Goal: Obtain resource: Download file/media

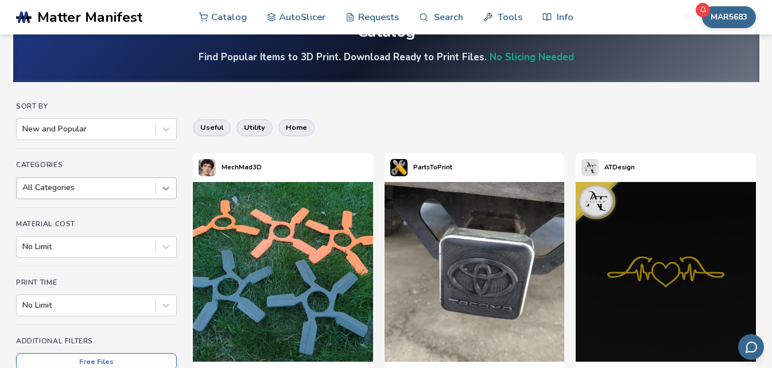
click at [168, 199] on div "All Categories" at bounding box center [96, 188] width 161 height 22
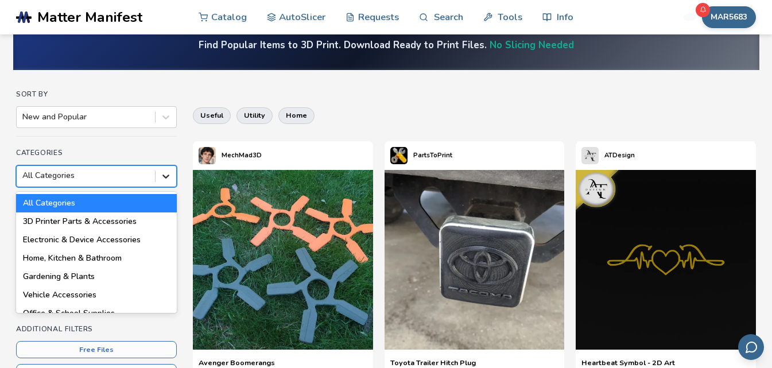
scroll to position [51, 0]
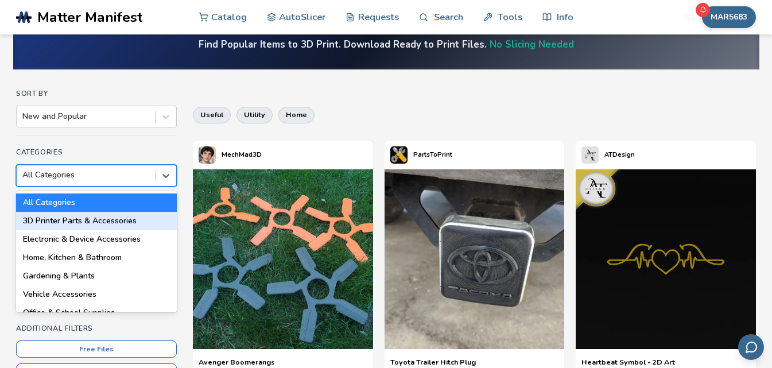
click at [131, 221] on div "3D Printer Parts & Accessories" at bounding box center [96, 221] width 161 height 18
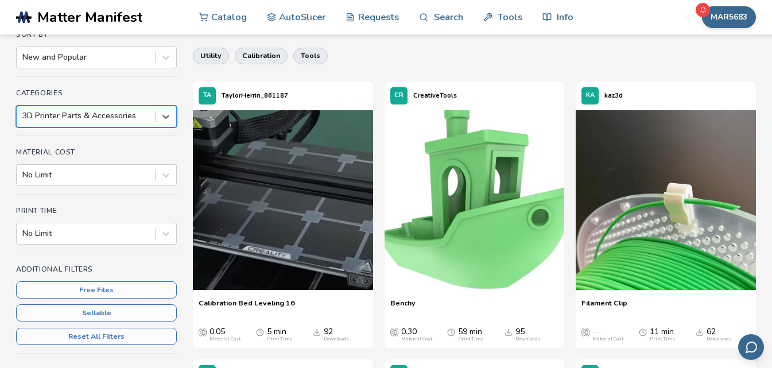
scroll to position [109, 0]
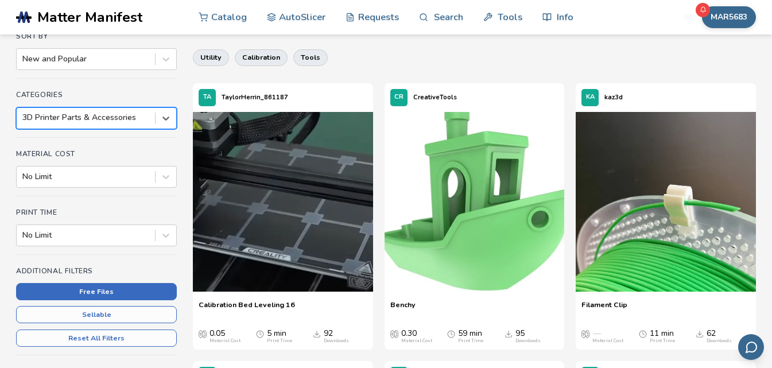
click at [124, 295] on button "Free Files" at bounding box center [96, 291] width 161 height 17
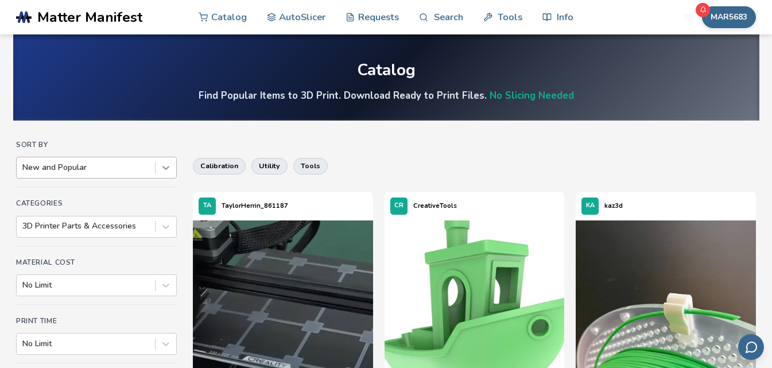
click at [170, 169] on icon at bounding box center [165, 167] width 11 height 11
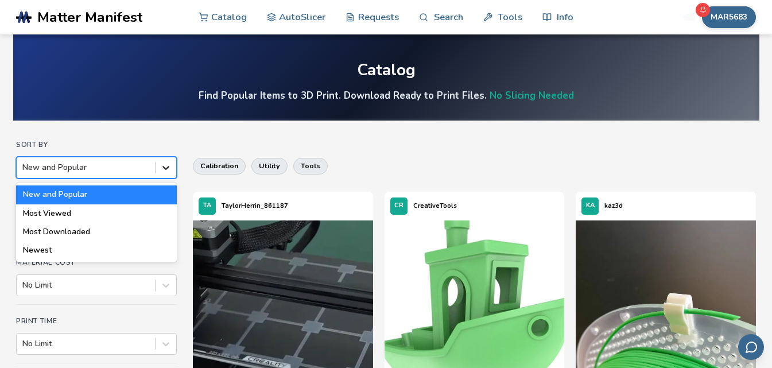
click at [170, 168] on icon at bounding box center [165, 167] width 11 height 11
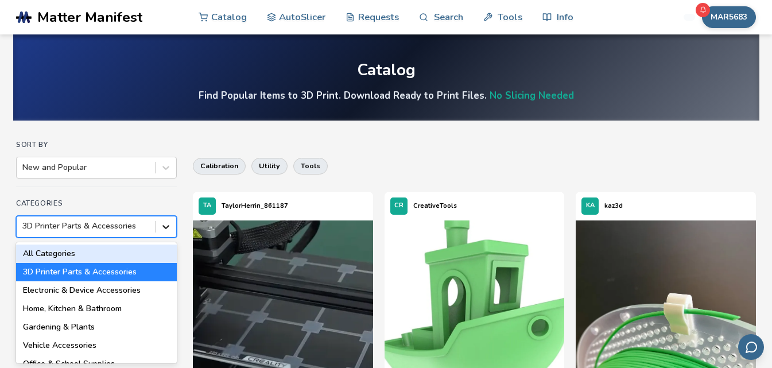
click at [168, 227] on div "18 results available. Use Up and Down to choose options, press Enter to select …" at bounding box center [96, 227] width 161 height 22
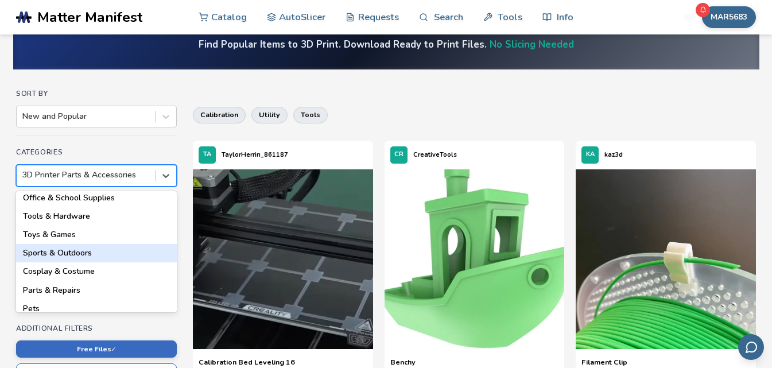
scroll to position [57, 0]
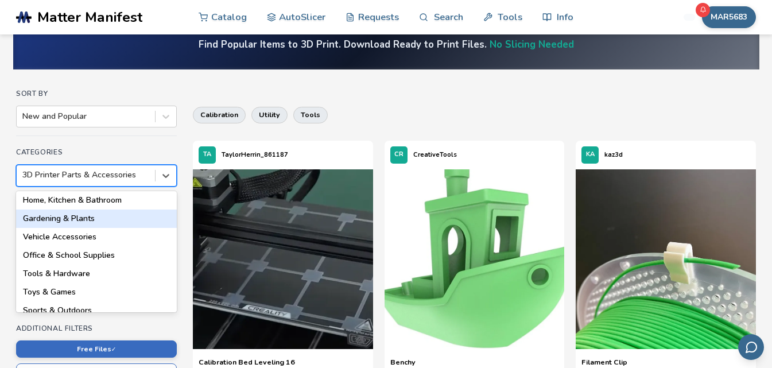
click at [103, 226] on div "Gardening & Plants" at bounding box center [96, 219] width 161 height 18
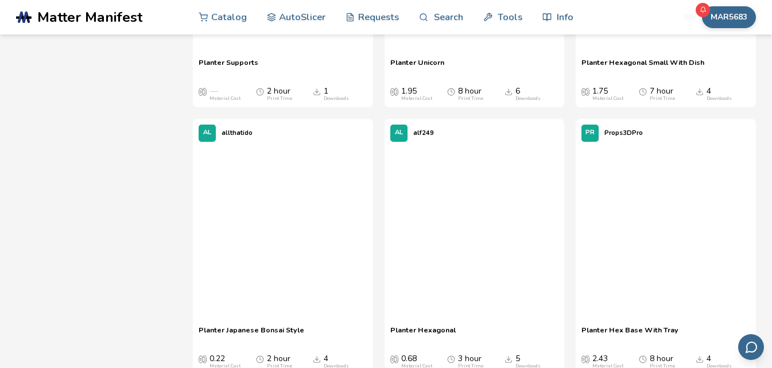
scroll to position [3554, 0]
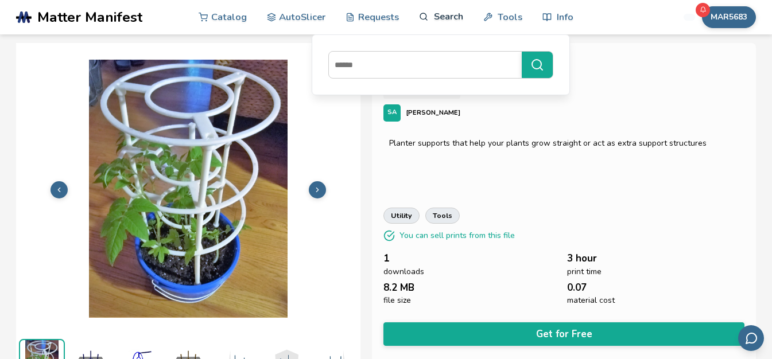
click at [435, 16] on link "Search" at bounding box center [441, 16] width 44 height 34
click at [425, 21] on icon at bounding box center [424, 17] width 10 height 10
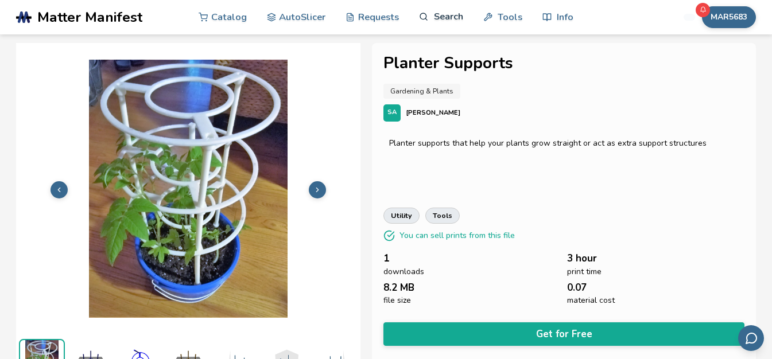
click at [435, 18] on link "Search" at bounding box center [441, 16] width 44 height 34
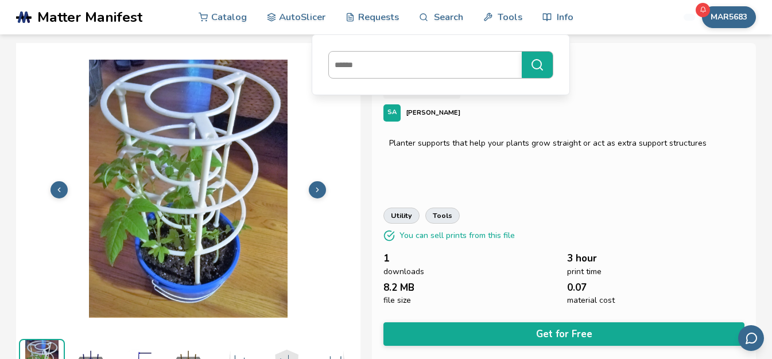
click at [405, 69] on input at bounding box center [422, 65] width 187 height 21
type input "******"
click at [522, 52] on button "******" at bounding box center [537, 65] width 31 height 26
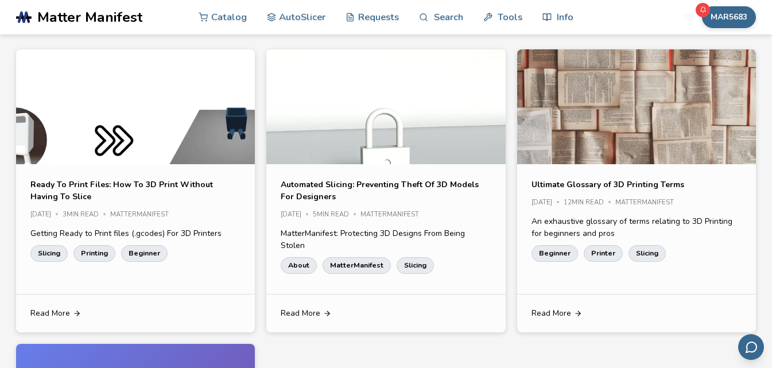
scroll to position [115, 0]
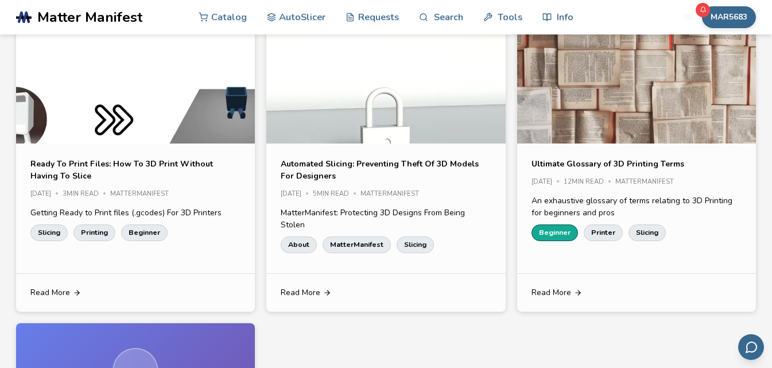
click at [561, 234] on link "Beginner" at bounding box center [555, 233] width 47 height 16
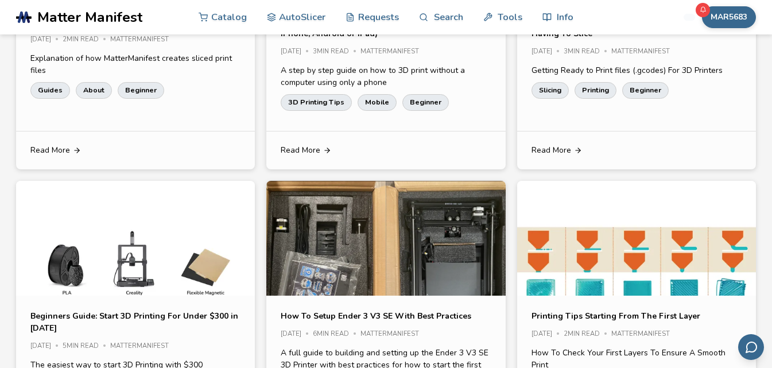
scroll to position [574, 0]
